Goal: Task Accomplishment & Management: Manage account settings

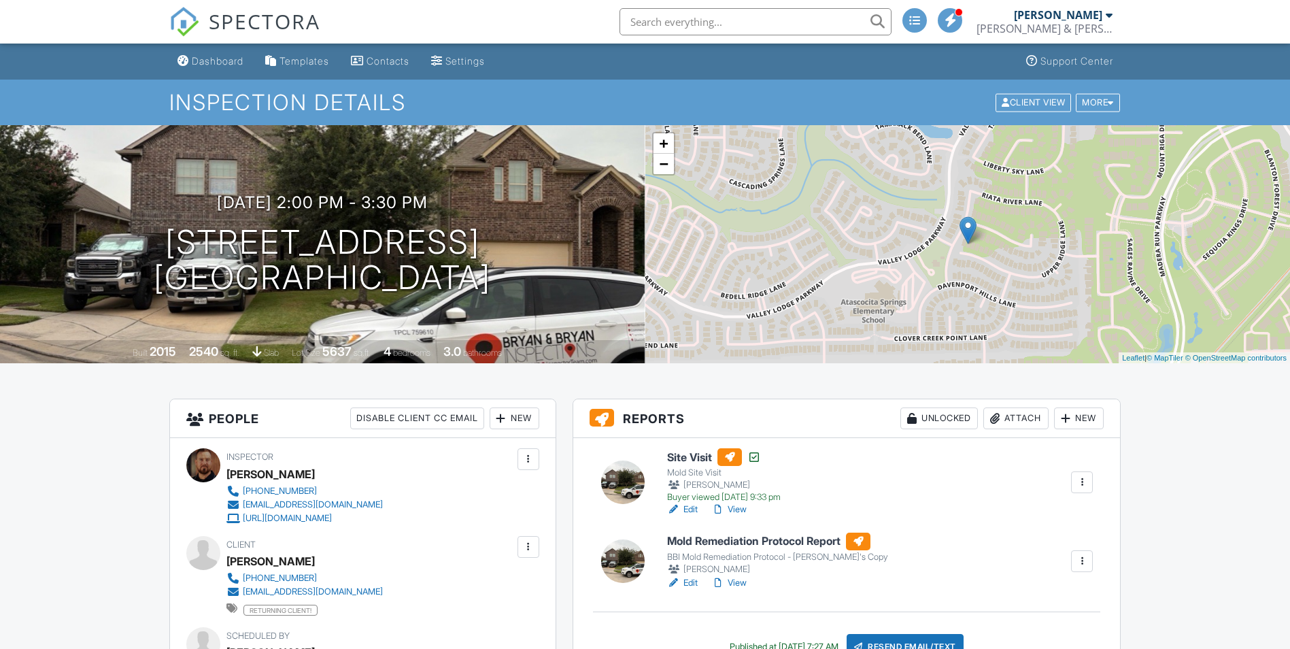
click at [1080, 559] on div at bounding box center [1082, 561] width 14 height 14
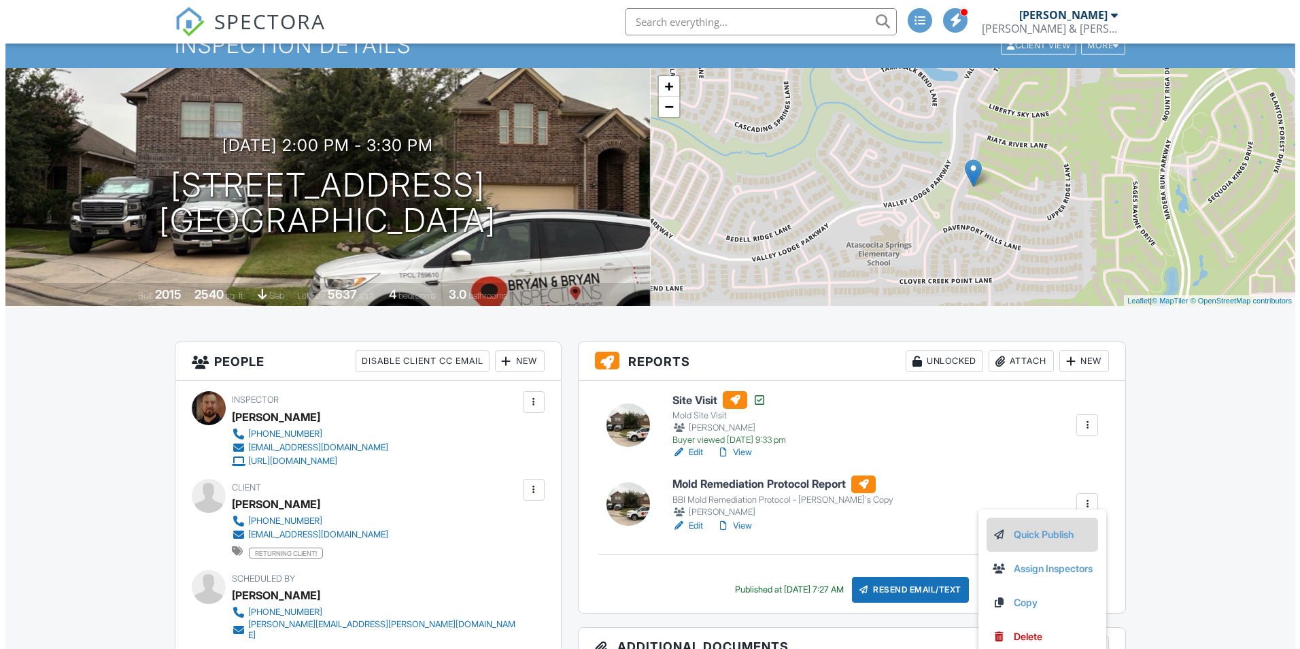
scroll to position [136, 0]
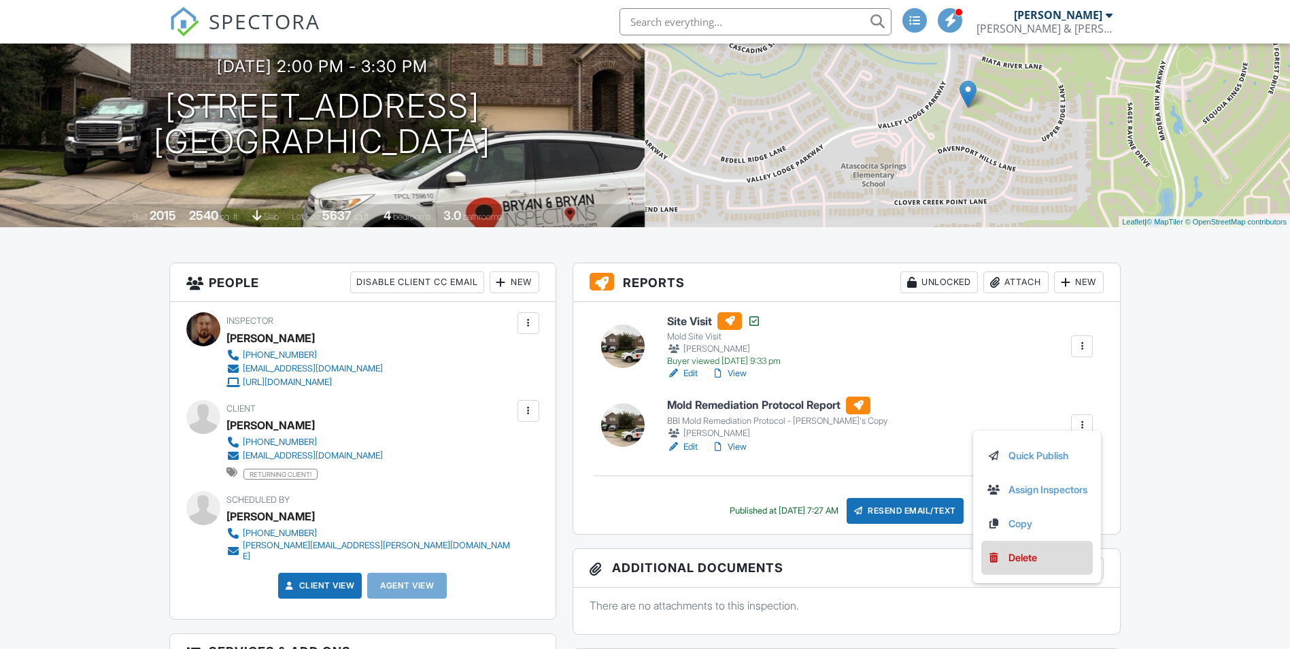
click at [1042, 553] on link "Delete" at bounding box center [1037, 557] width 101 height 15
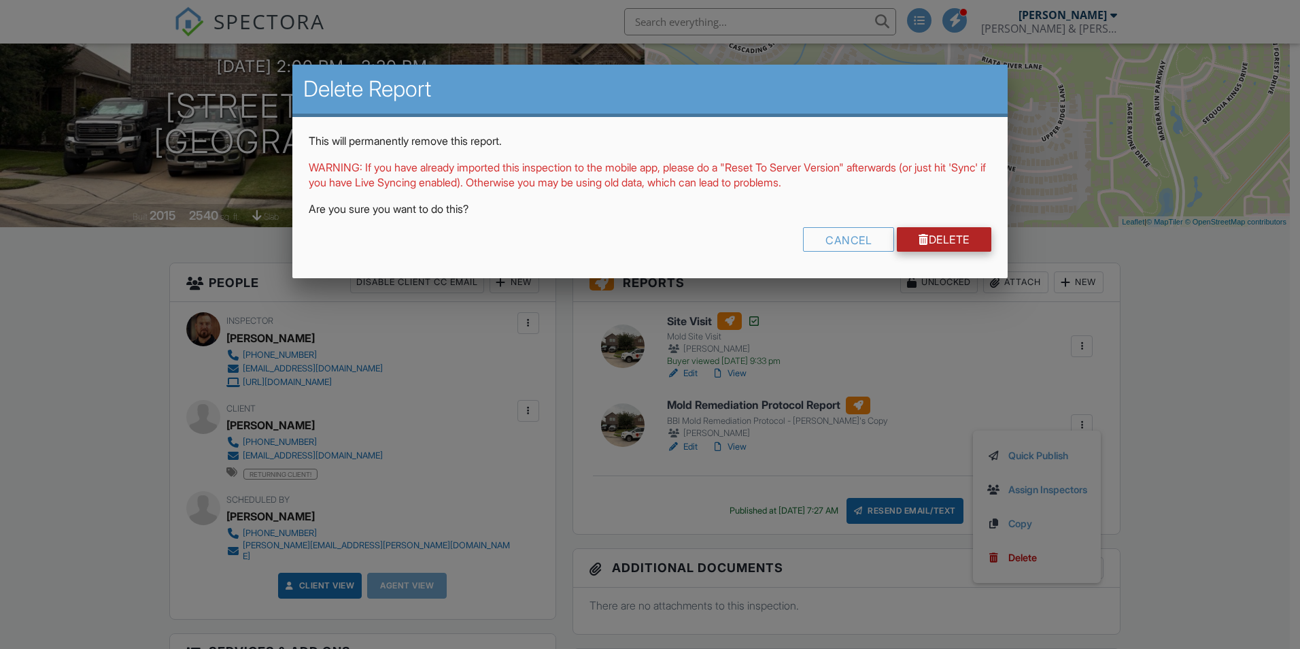
click at [942, 239] on link "Delete" at bounding box center [944, 239] width 95 height 24
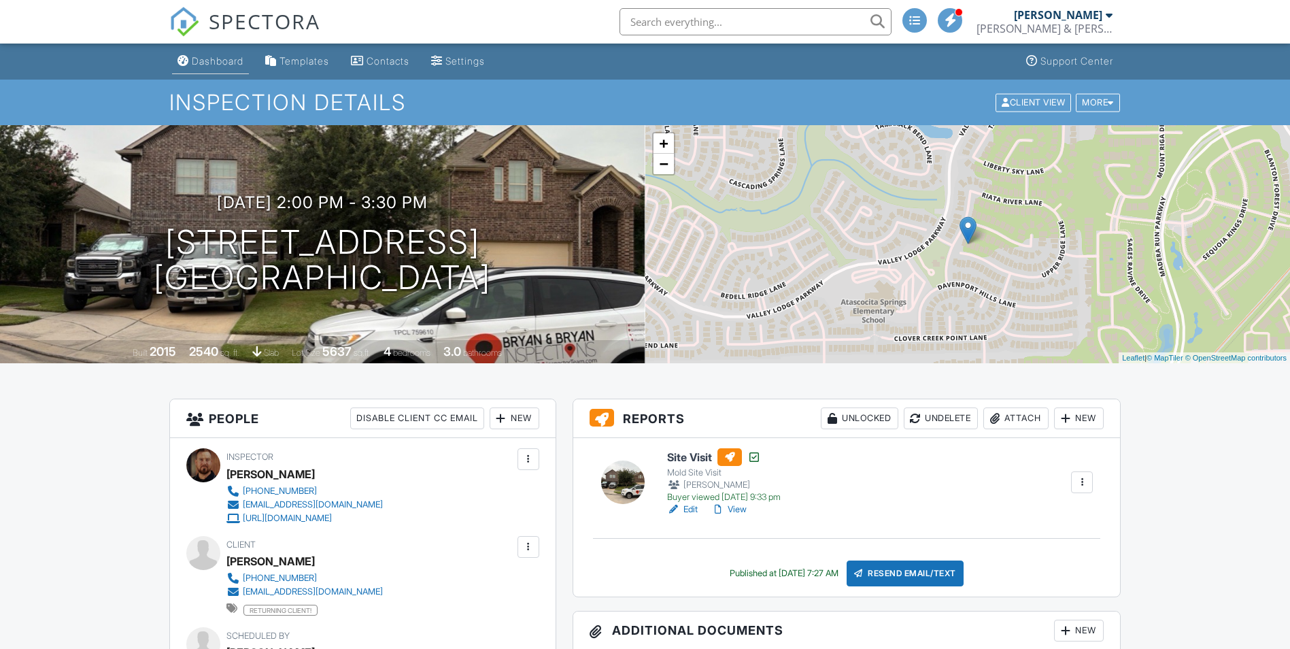
click at [216, 65] on div "Dashboard" at bounding box center [218, 61] width 52 height 12
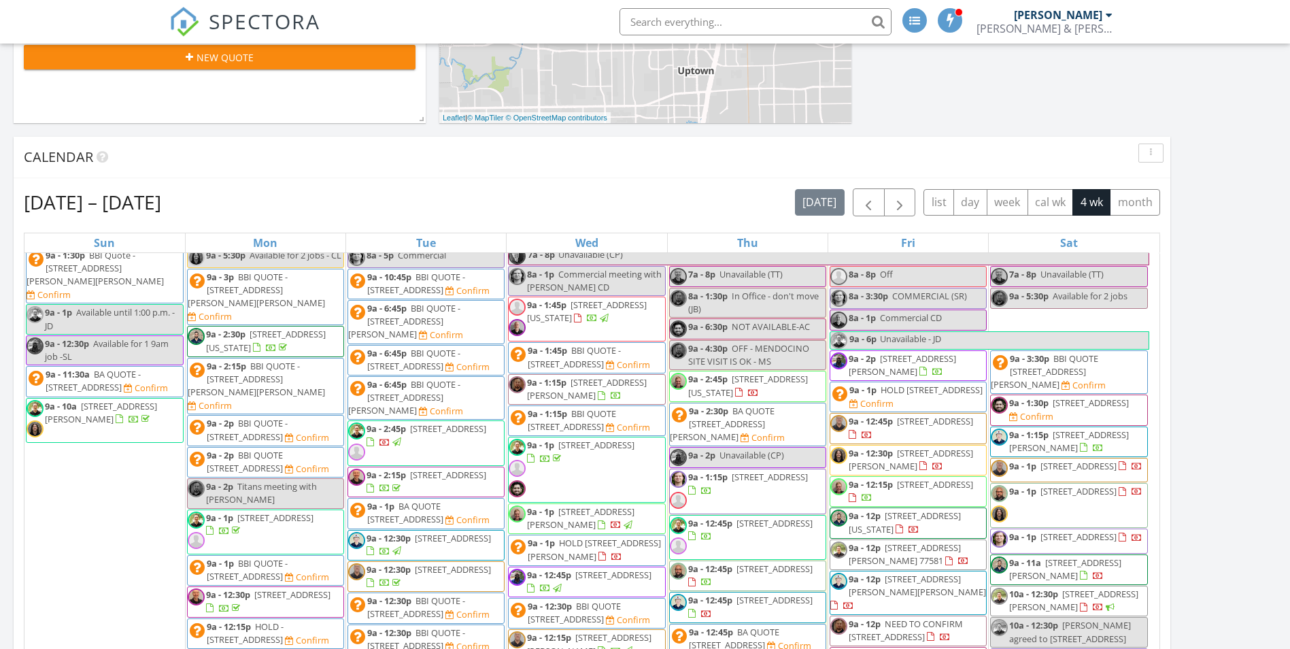
scroll to position [68, 0]
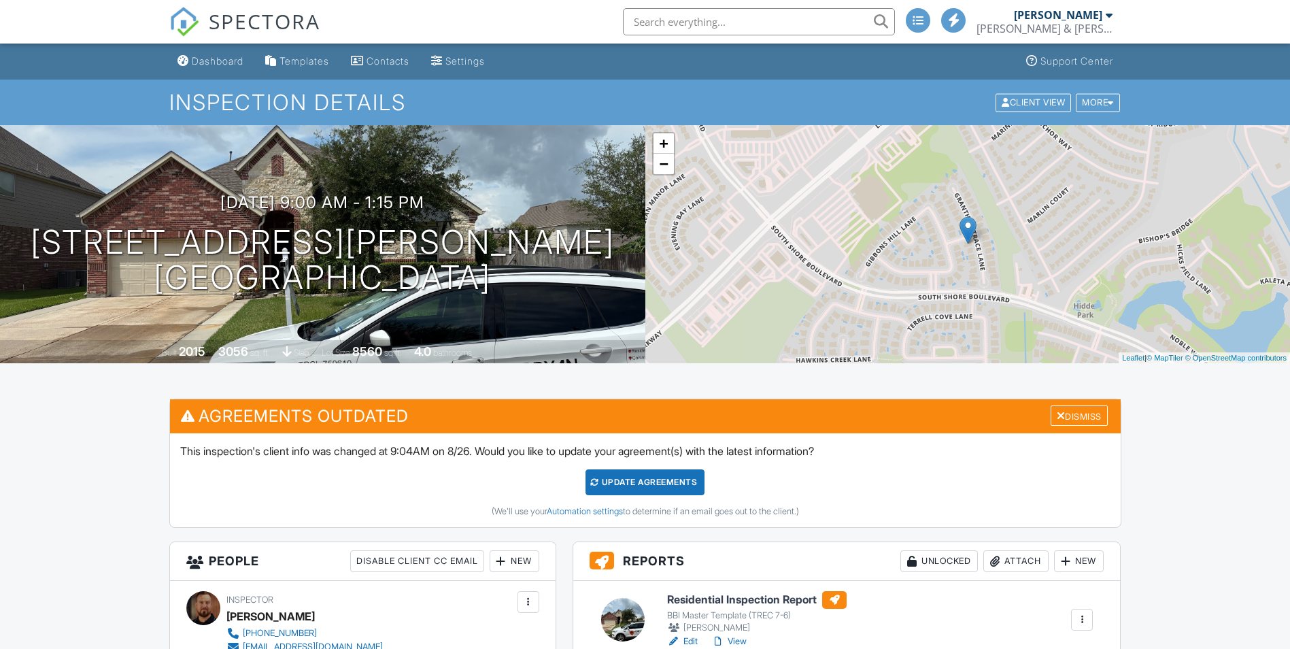
click at [670, 481] on div "Update Agreements" at bounding box center [645, 482] width 119 height 26
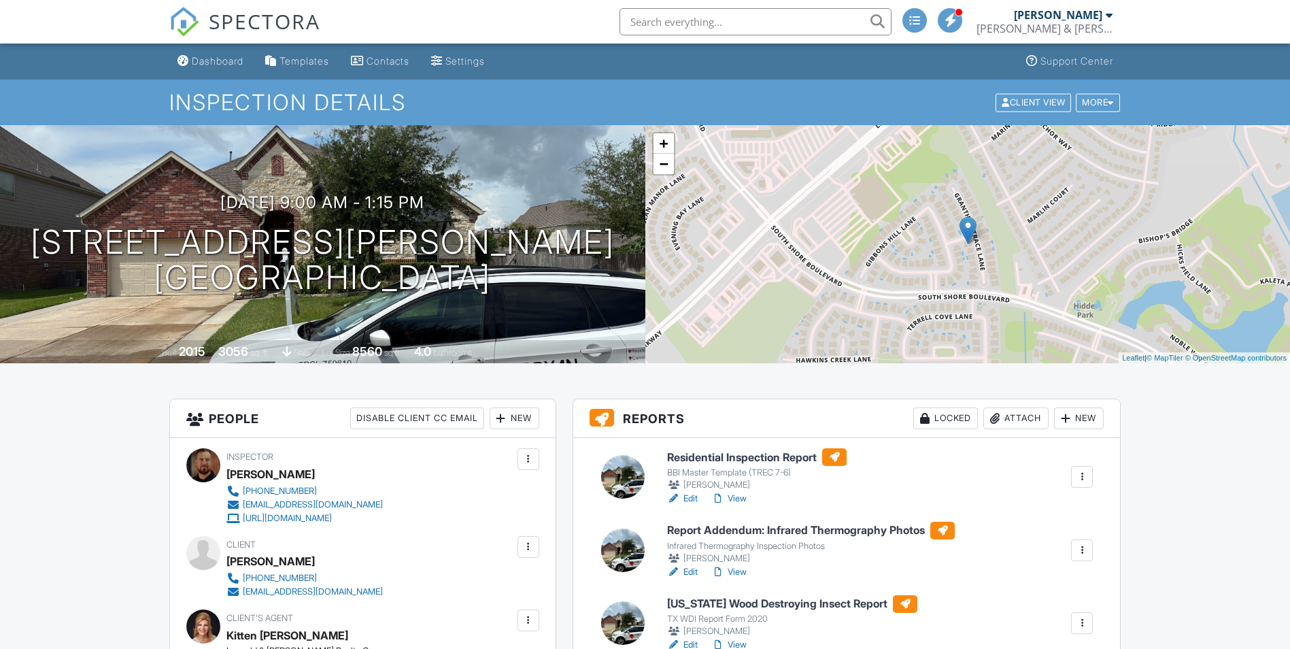
click at [743, 501] on link "View" at bounding box center [728, 499] width 35 height 14
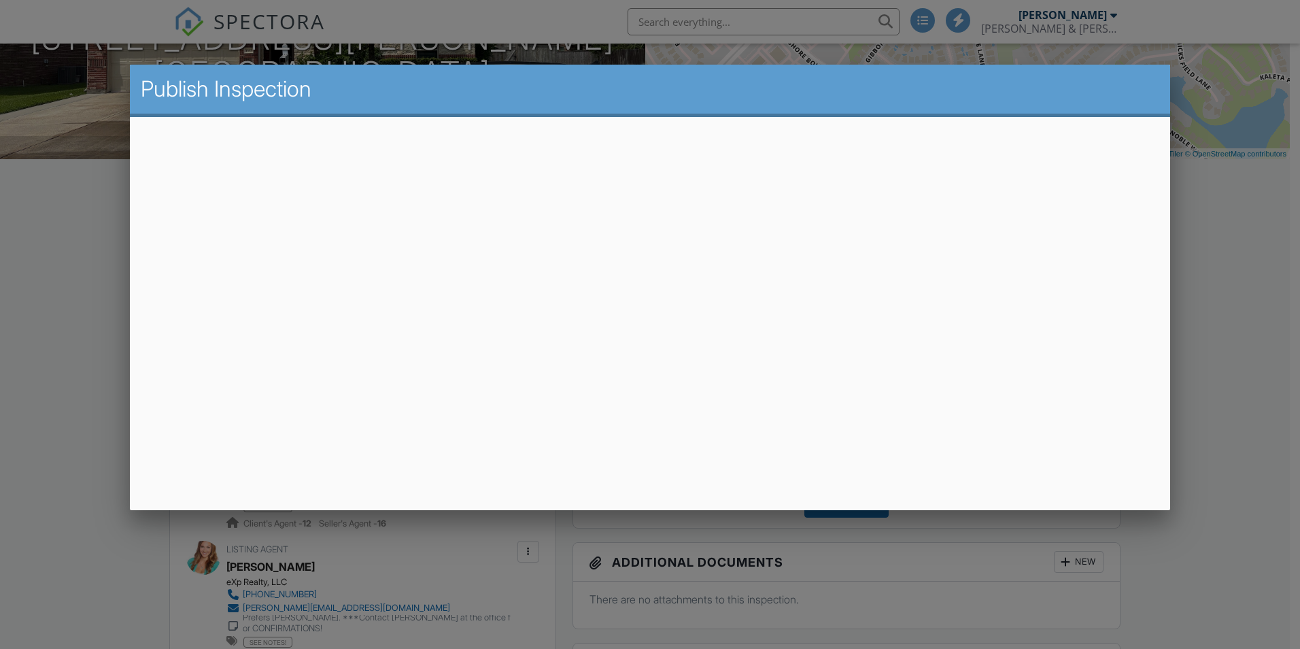
click at [1269, 303] on div at bounding box center [650, 337] width 1300 height 811
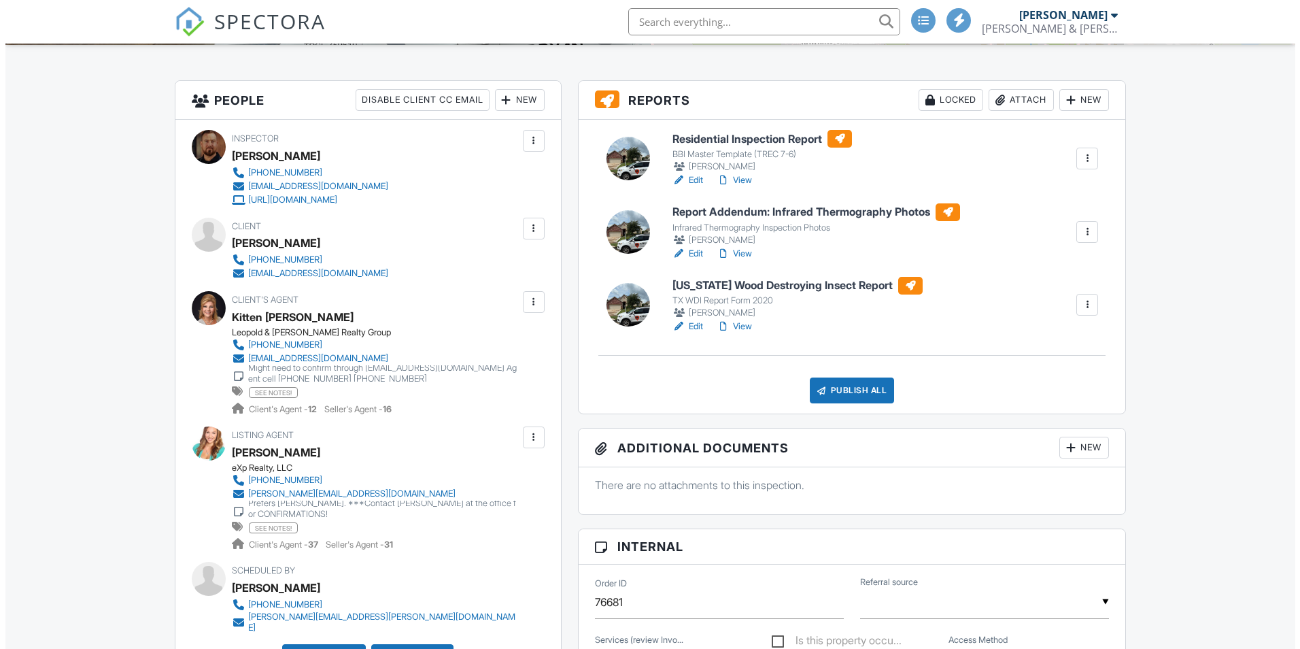
scroll to position [408, 0]
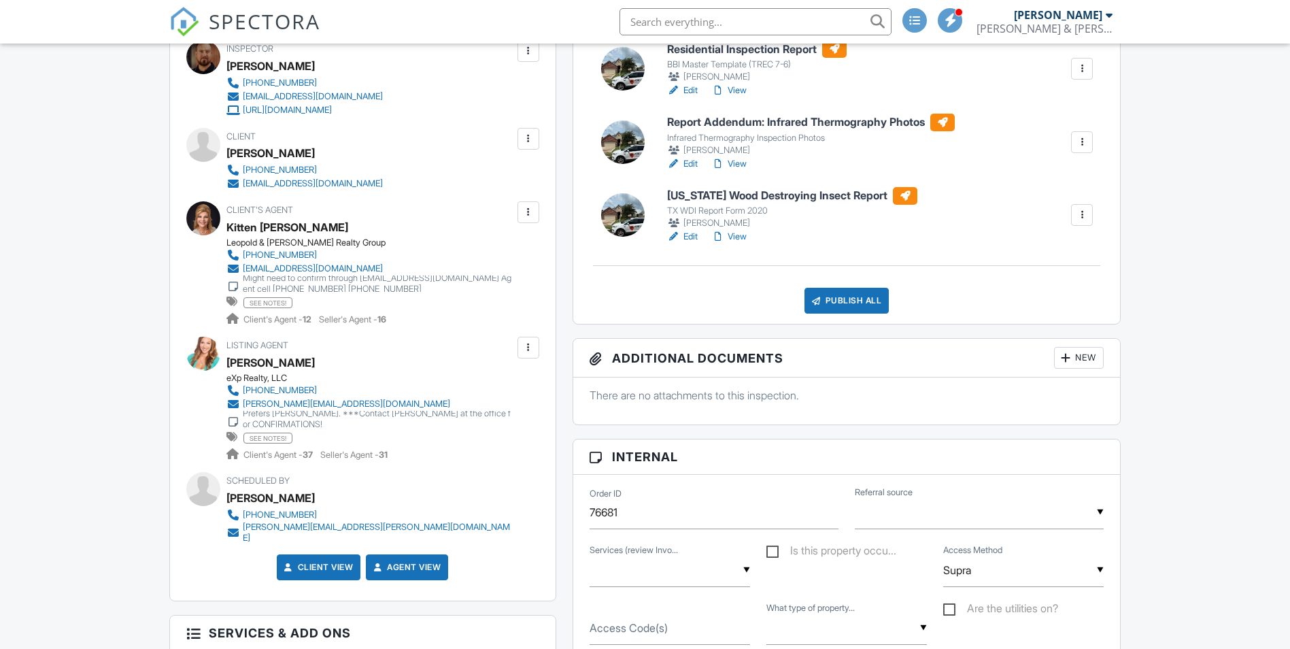
click at [871, 298] on div "Publish All" at bounding box center [847, 301] width 85 height 26
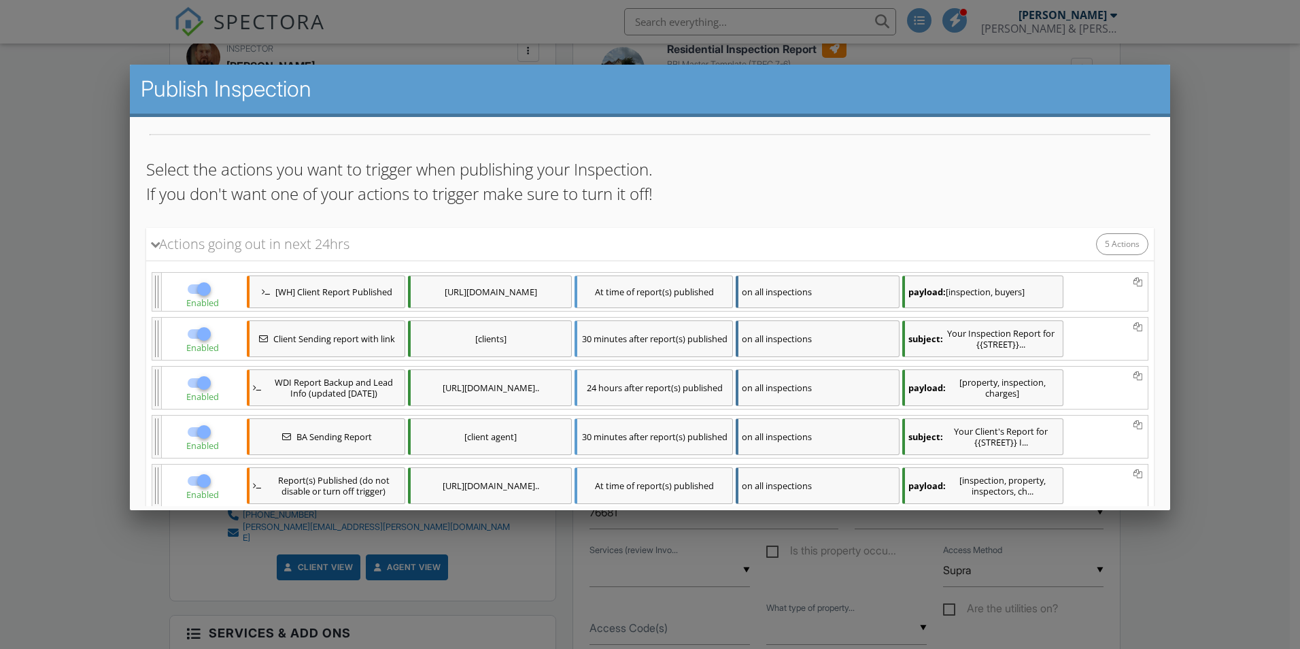
scroll to position [214, 0]
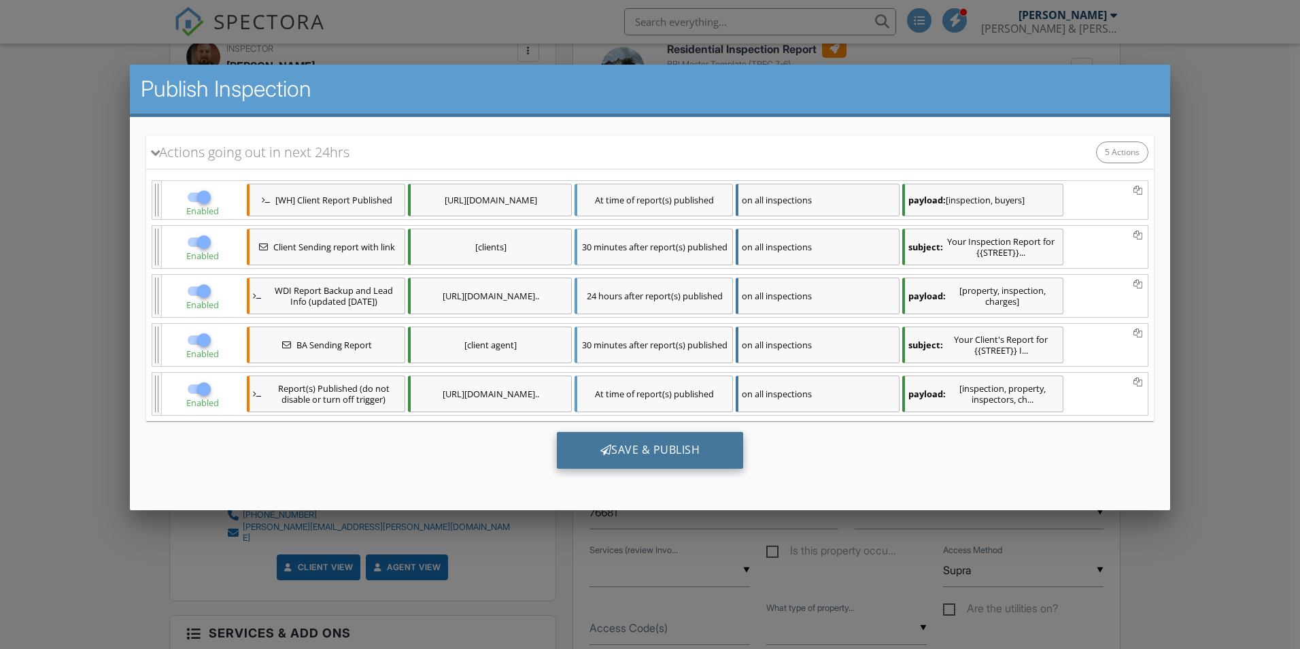
click at [670, 462] on div "Save & Publish" at bounding box center [650, 450] width 187 height 37
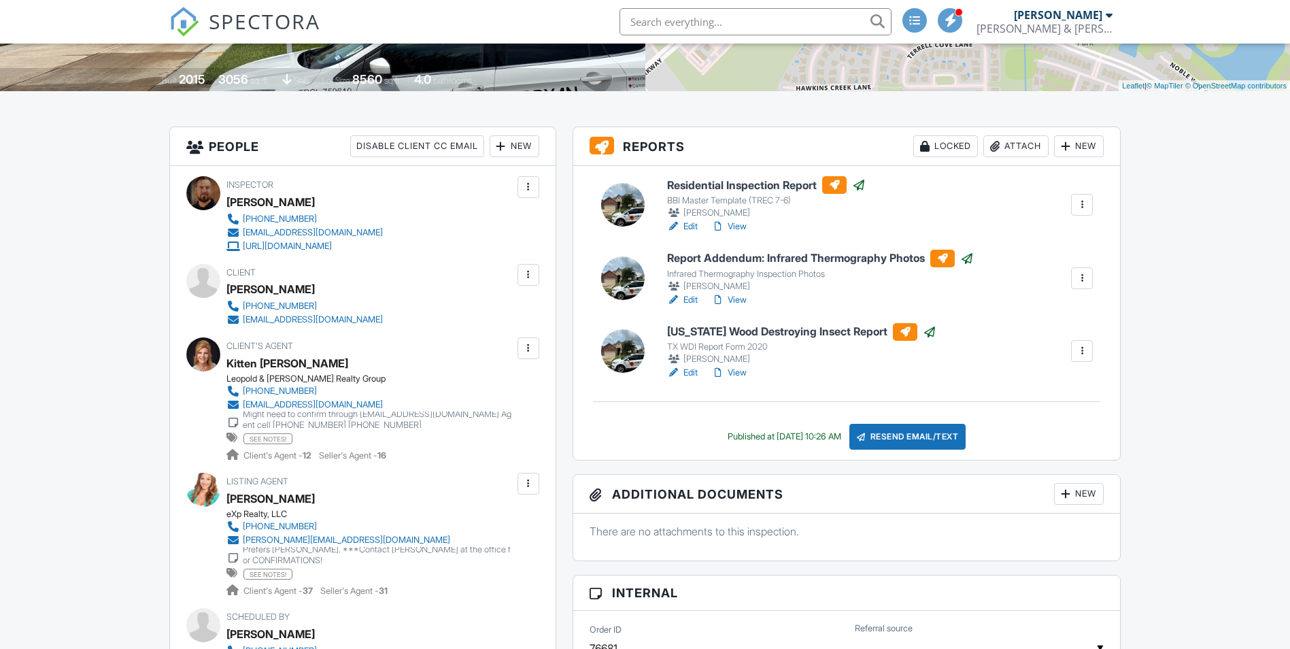
scroll to position [204, 0]
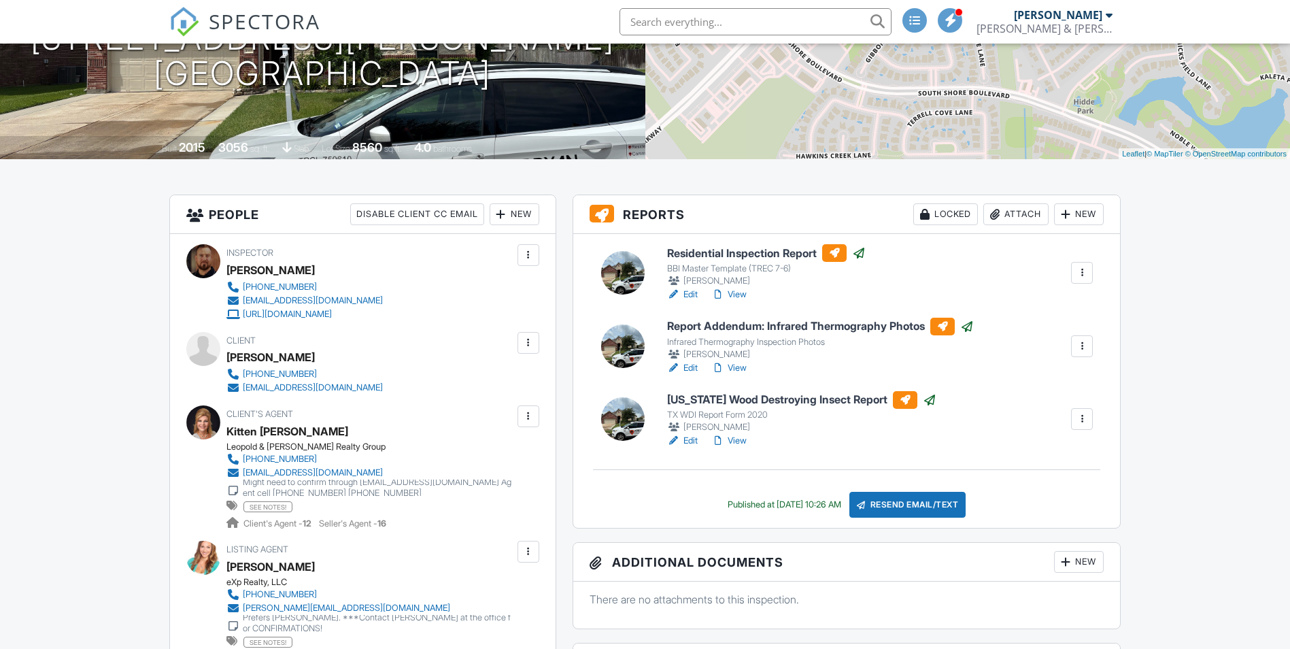
click at [741, 373] on link "View" at bounding box center [728, 368] width 35 height 14
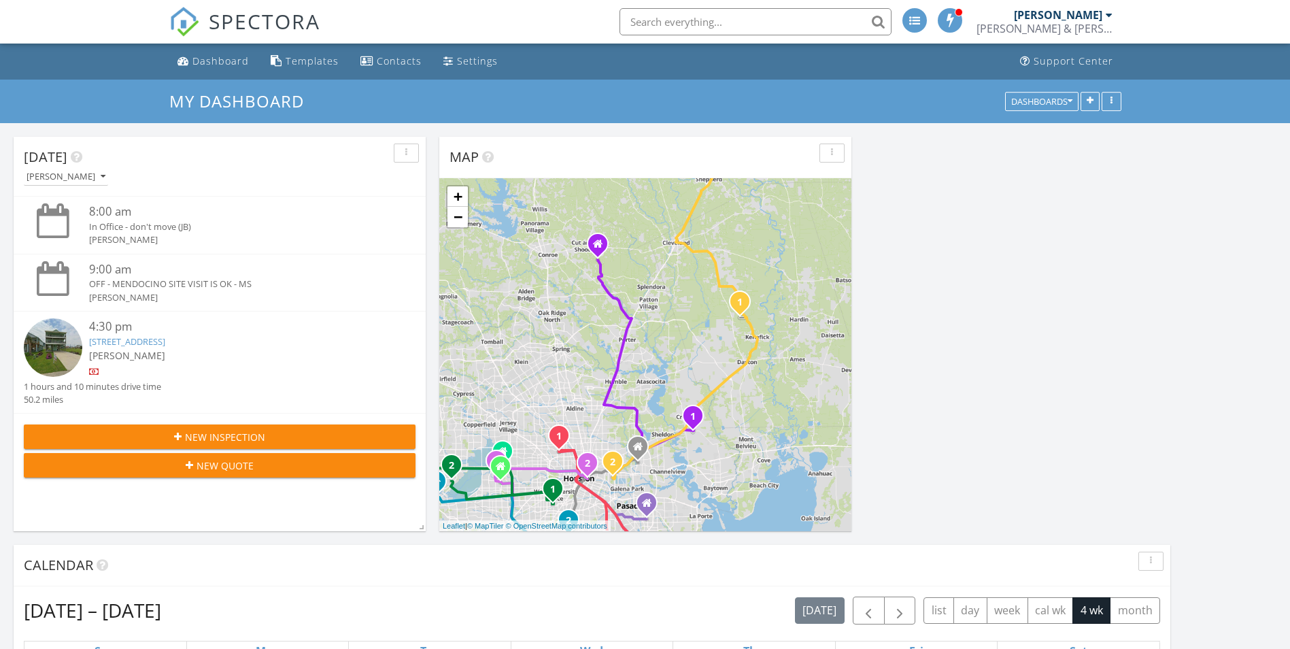
click at [690, 15] on input "text" at bounding box center [756, 21] width 272 height 27
type input "10 dominio ct"
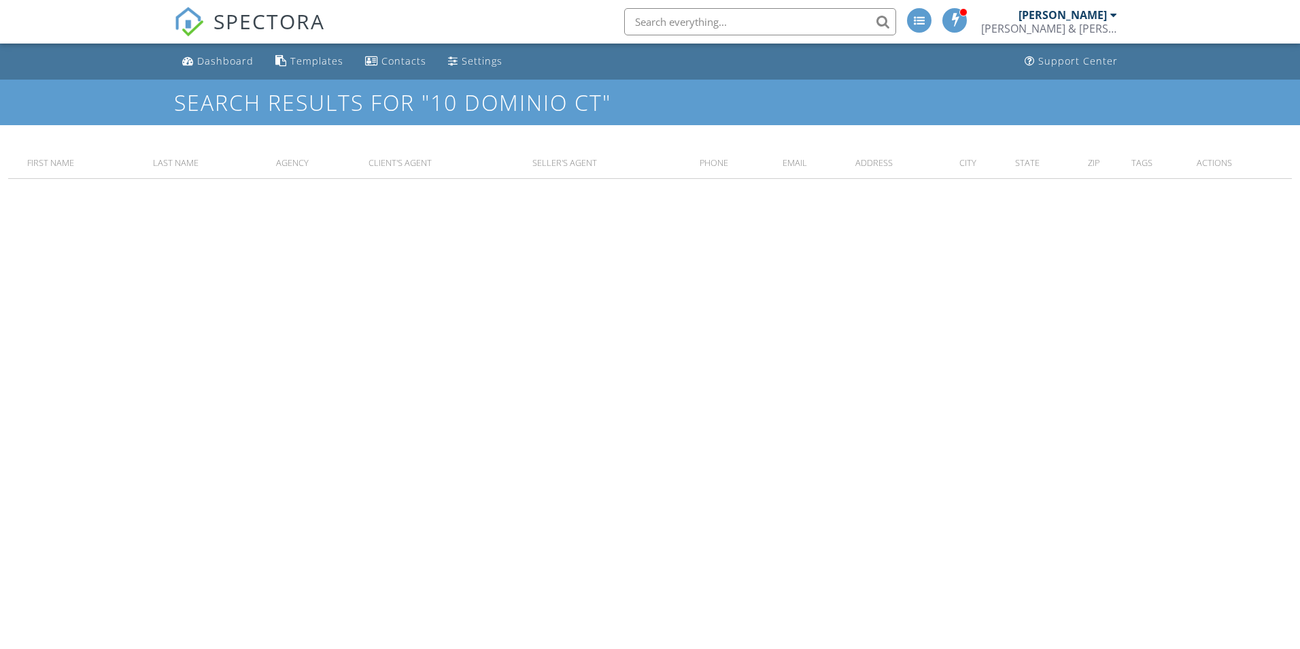
click at [760, 24] on input "text" at bounding box center [760, 21] width 272 height 27
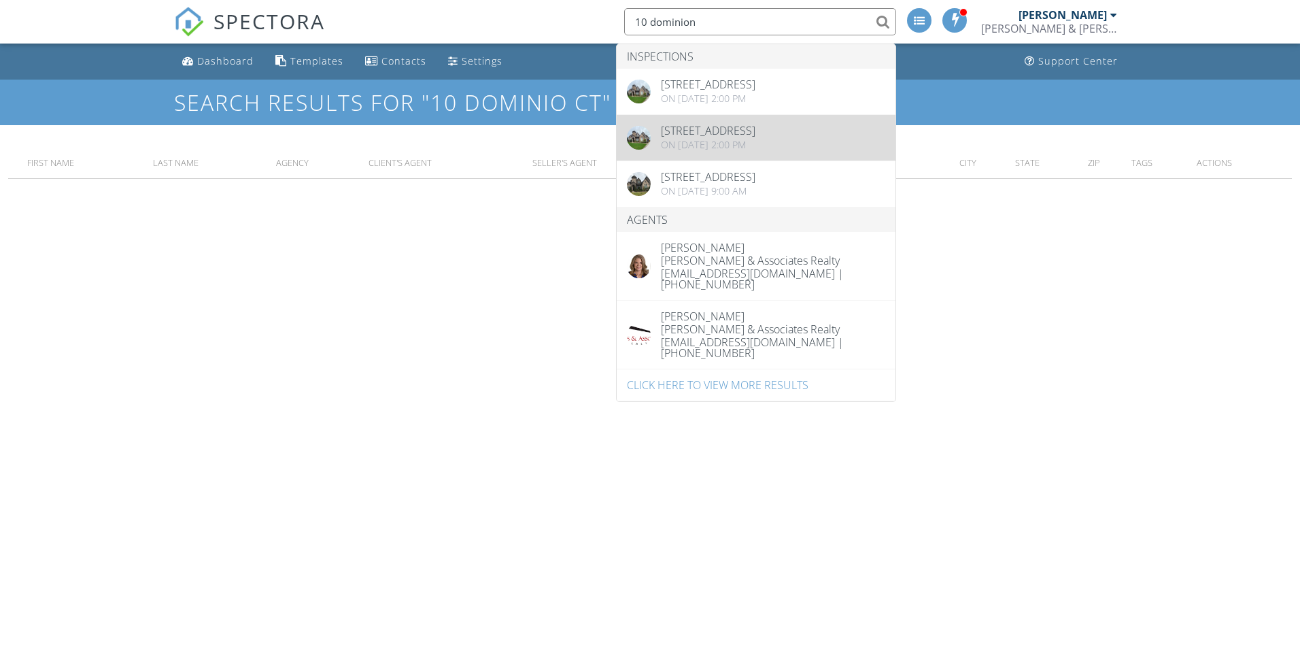
type input "10 dominion"
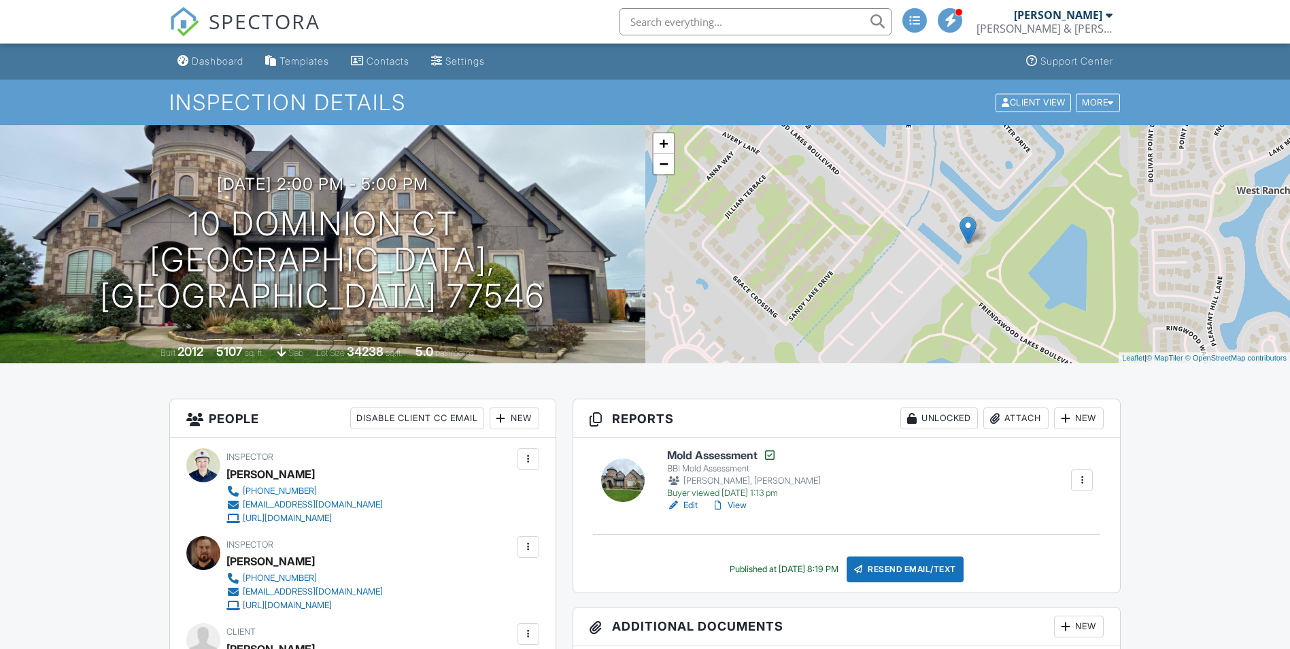
click at [728, 505] on link "View" at bounding box center [728, 506] width 35 height 14
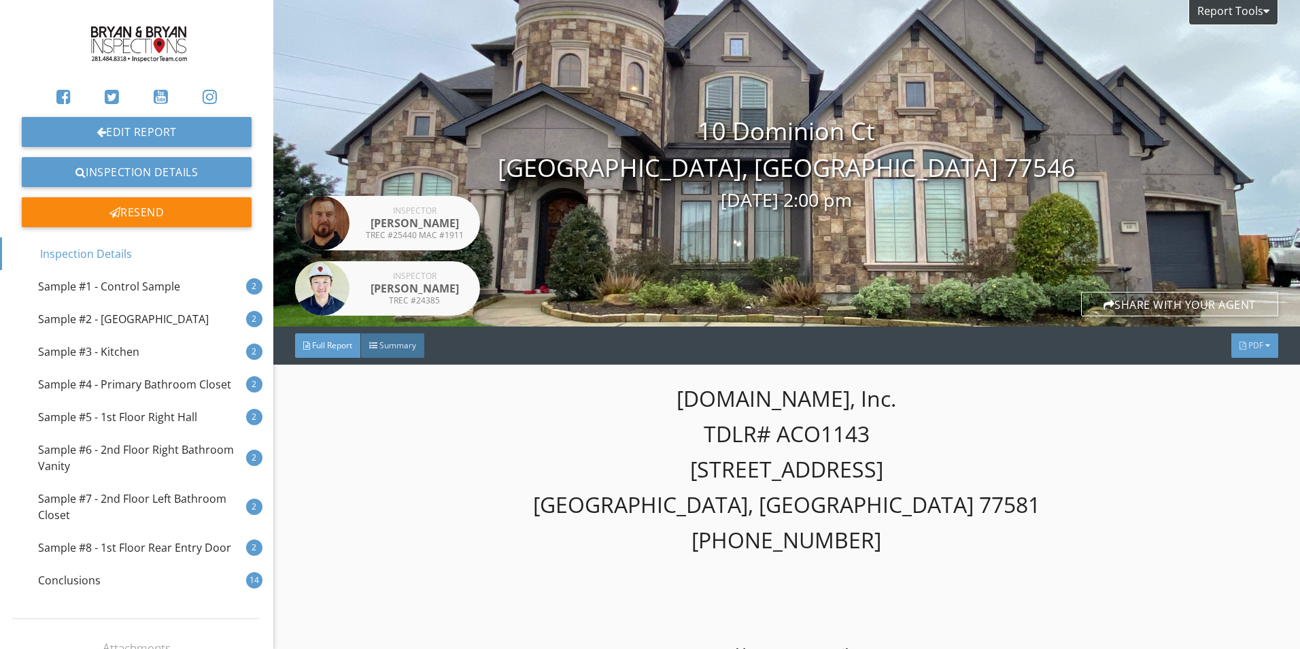
click at [1249, 346] on span "PDF" at bounding box center [1256, 345] width 15 height 12
click at [1231, 401] on div "Full Report" at bounding box center [1237, 400] width 87 height 16
